Goal: Transaction & Acquisition: Download file/media

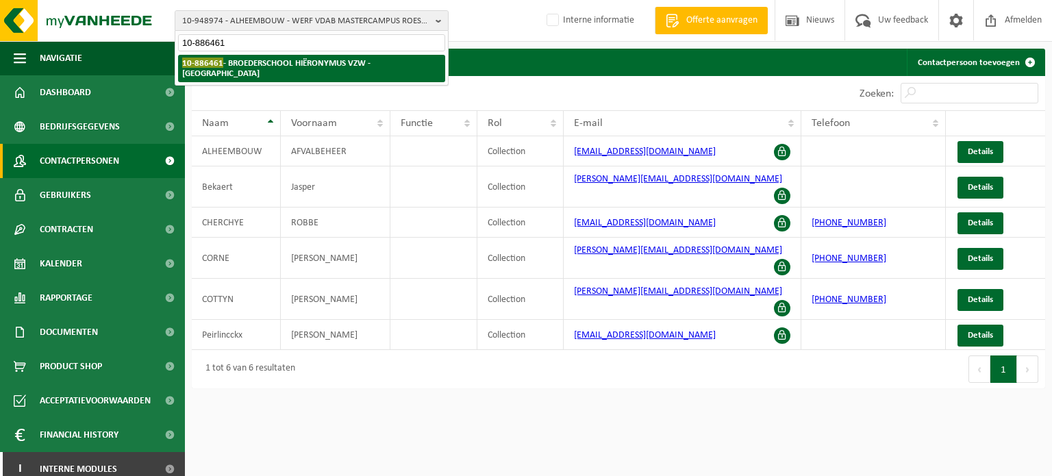
type input "10-886461"
click at [252, 71] on li "10-886461 - BROEDERSCHOOL HIËRONYMUS VZW - [GEOGRAPHIC_DATA]" at bounding box center [311, 68] width 267 height 27
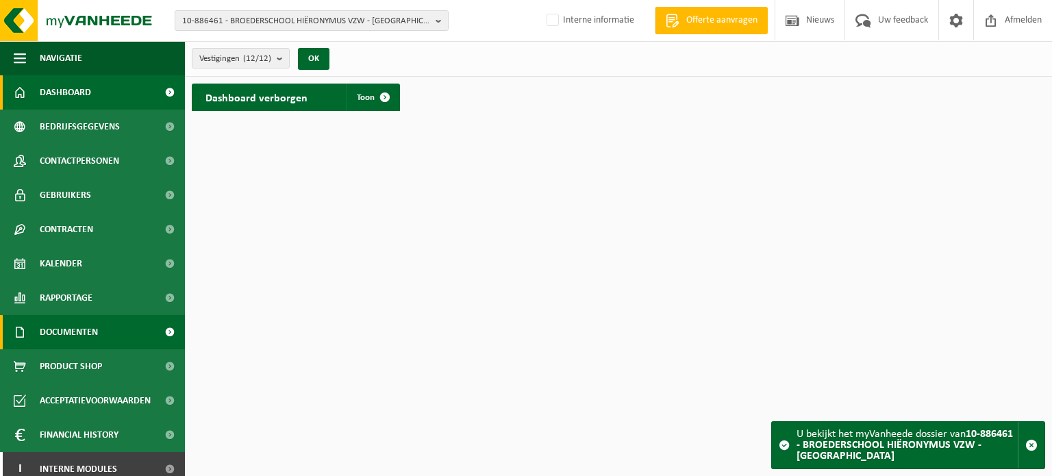
click at [65, 322] on span "Documenten" at bounding box center [69, 332] width 58 height 34
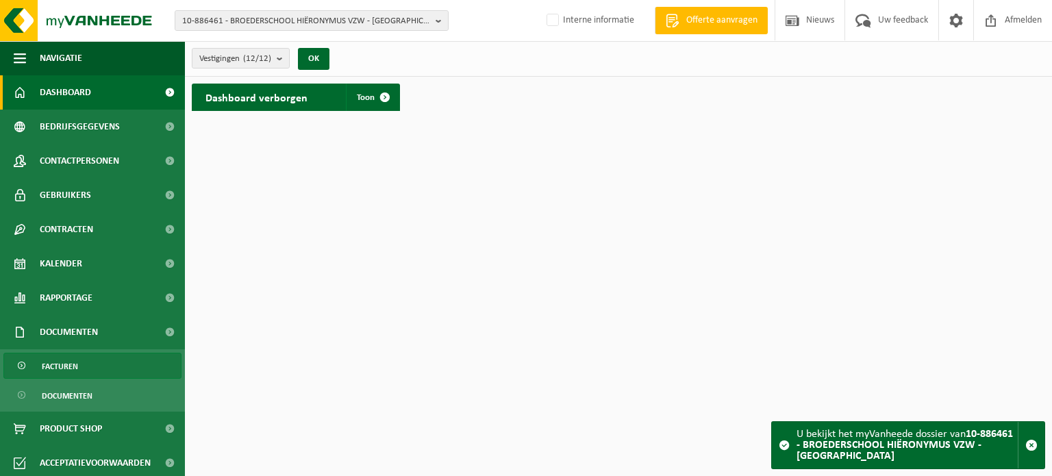
click at [62, 366] on span "Facturen" at bounding box center [60, 366] width 36 height 26
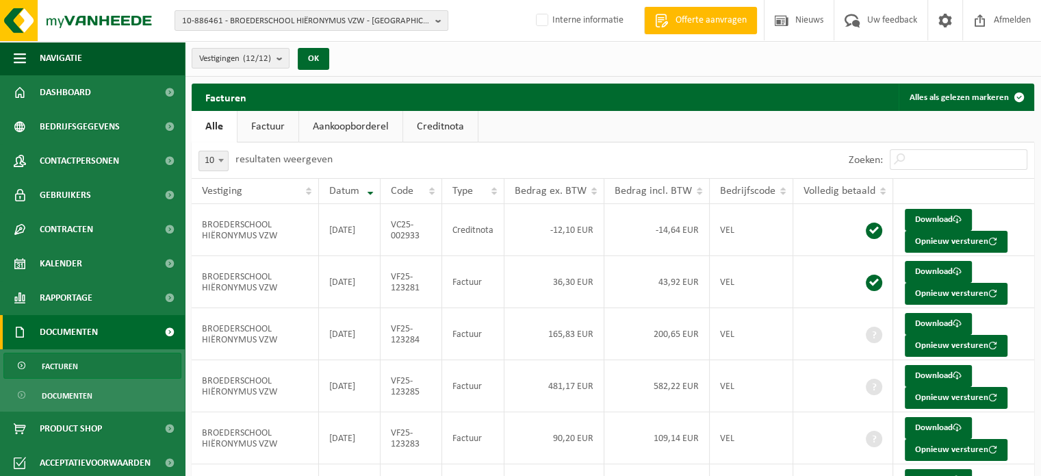
click at [441, 121] on link "Creditnota" at bounding box center [440, 126] width 75 height 31
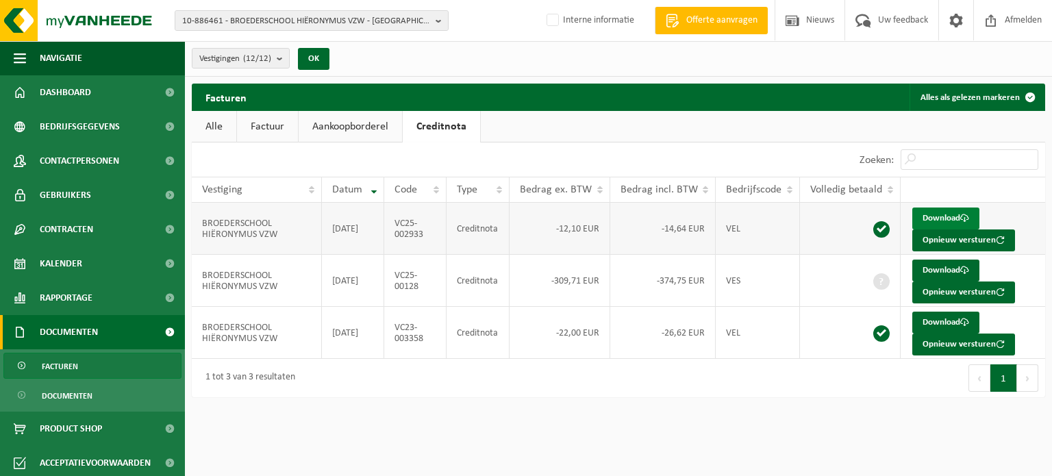
click at [935, 209] on link "Download" at bounding box center [945, 218] width 67 height 22
